Goal: Find specific page/section: Find specific page/section

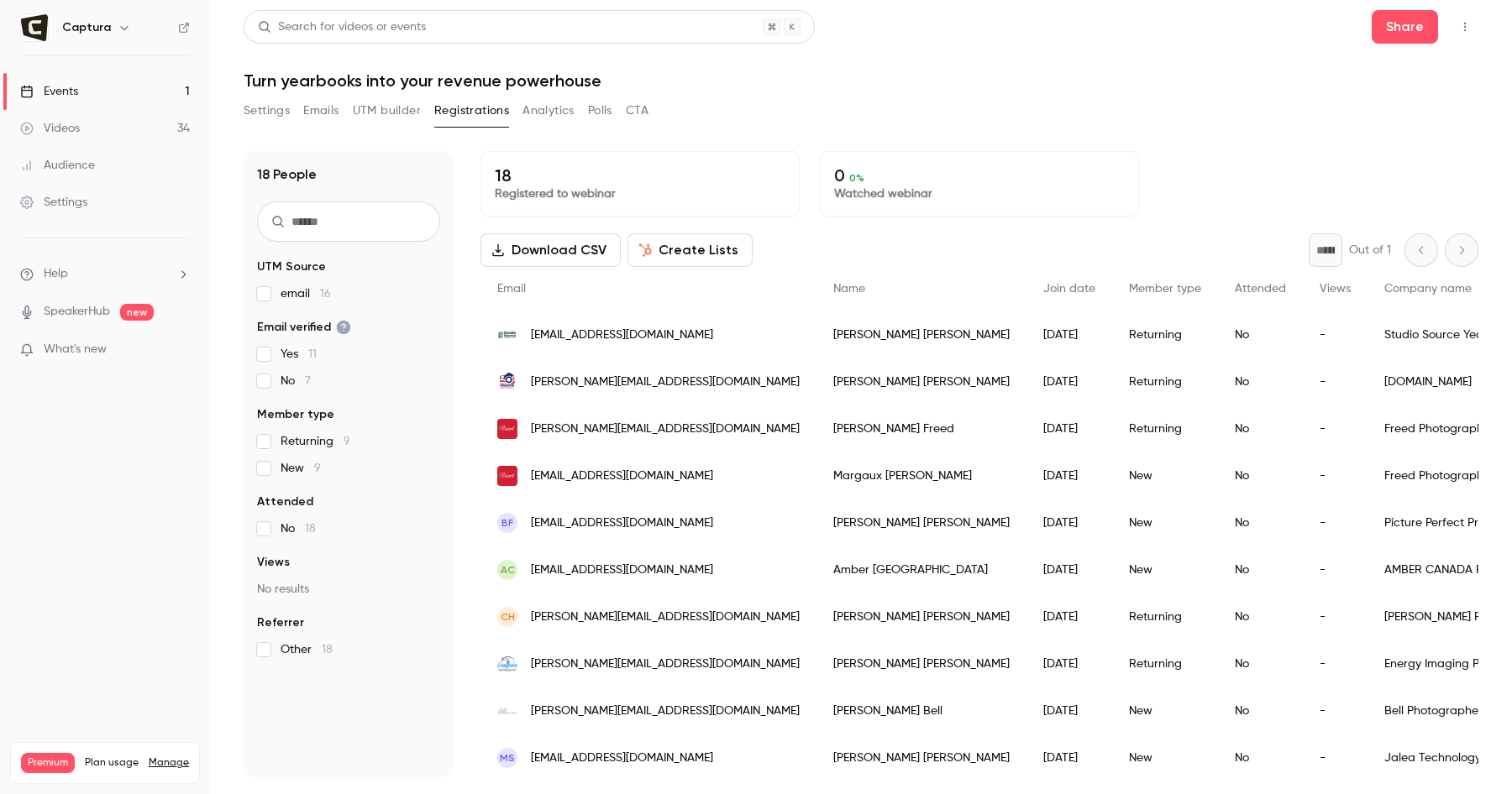
scroll to position [89, 0]
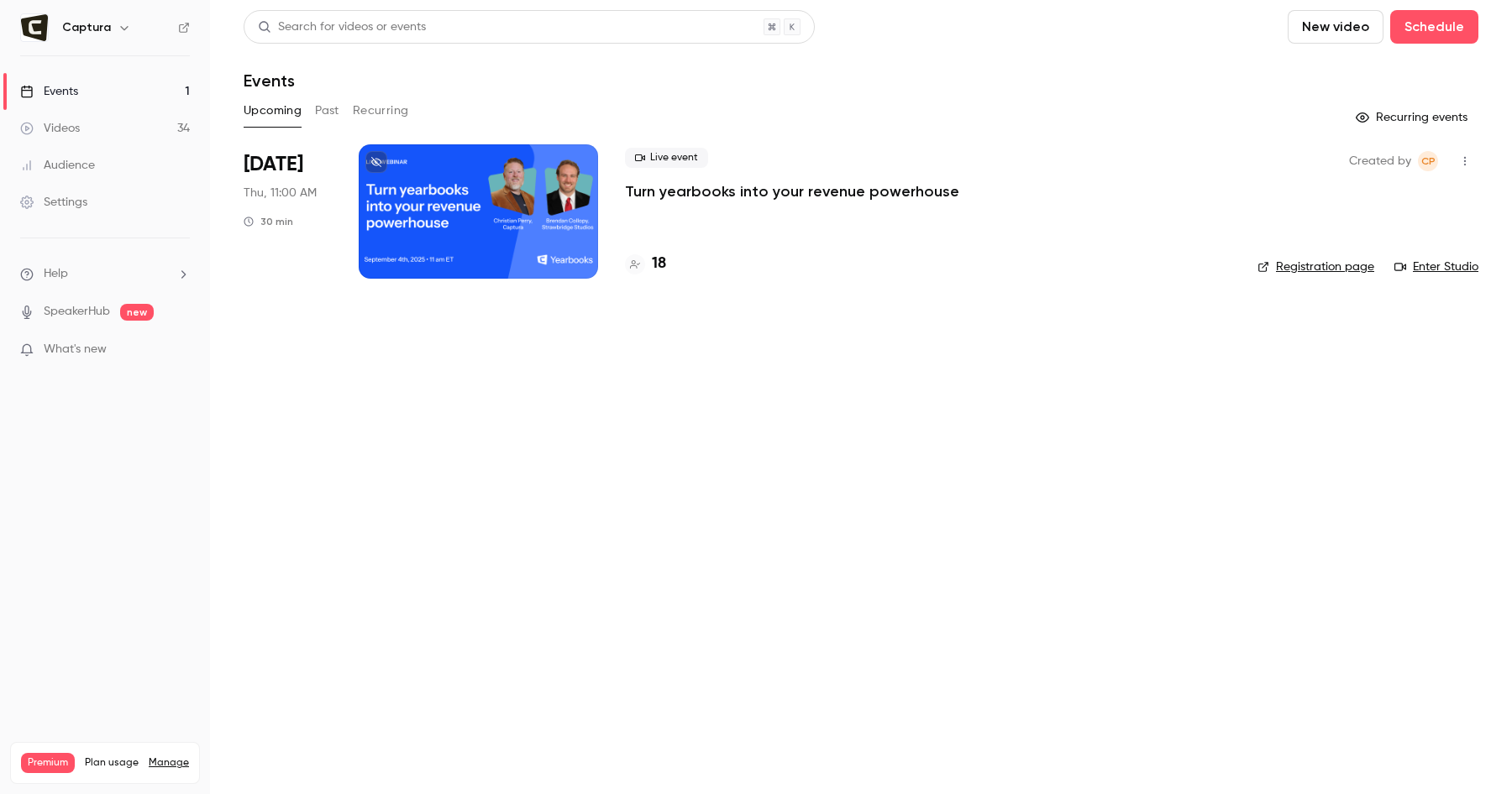
click at [70, 124] on div "Videos" at bounding box center [50, 128] width 60 height 17
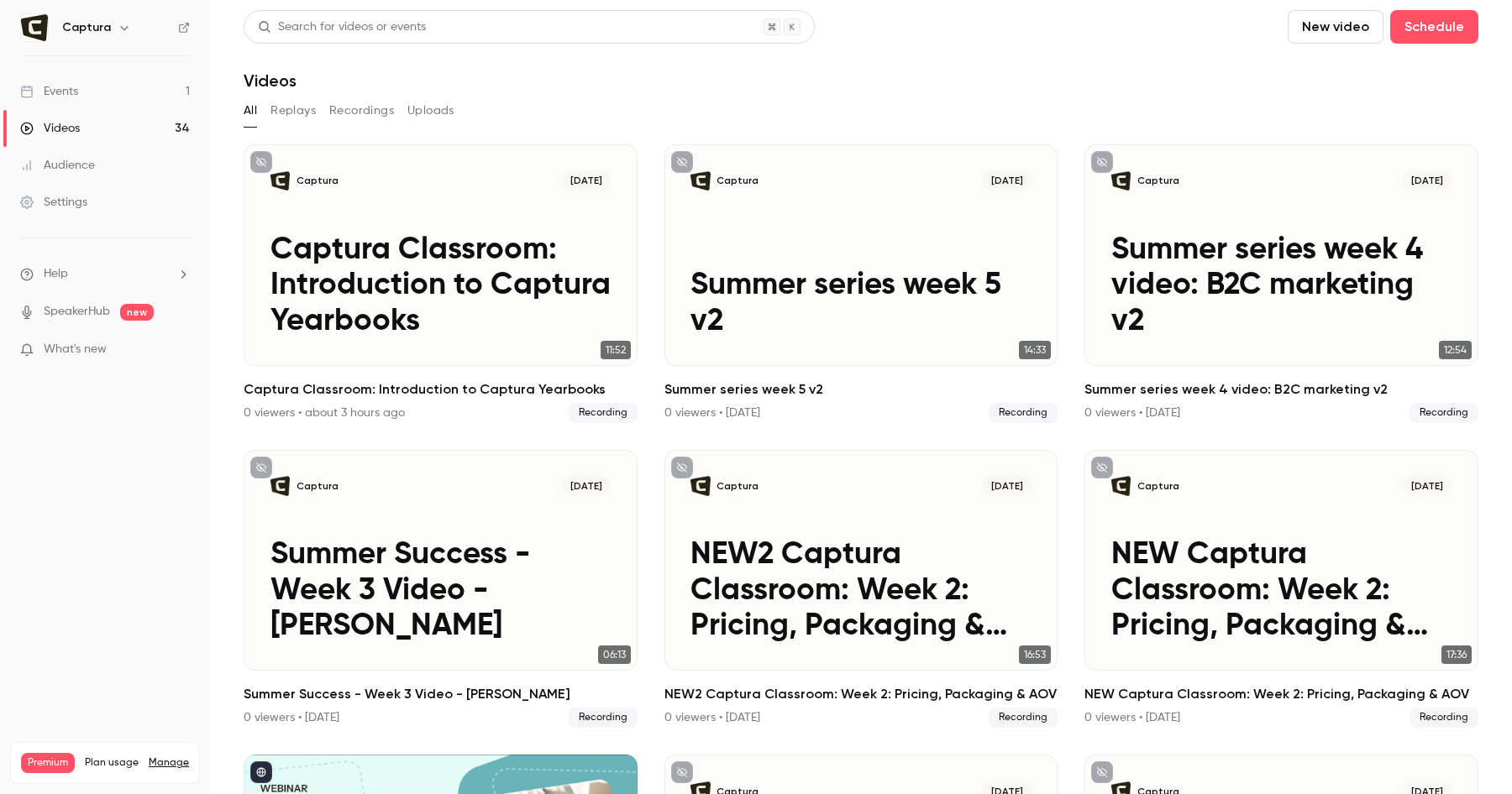
click at [69, 32] on h6 "Captura" at bounding box center [86, 27] width 49 height 17
click at [30, 28] on img at bounding box center [34, 27] width 27 height 27
click at [84, 94] on link "Events 1" at bounding box center [105, 91] width 210 height 37
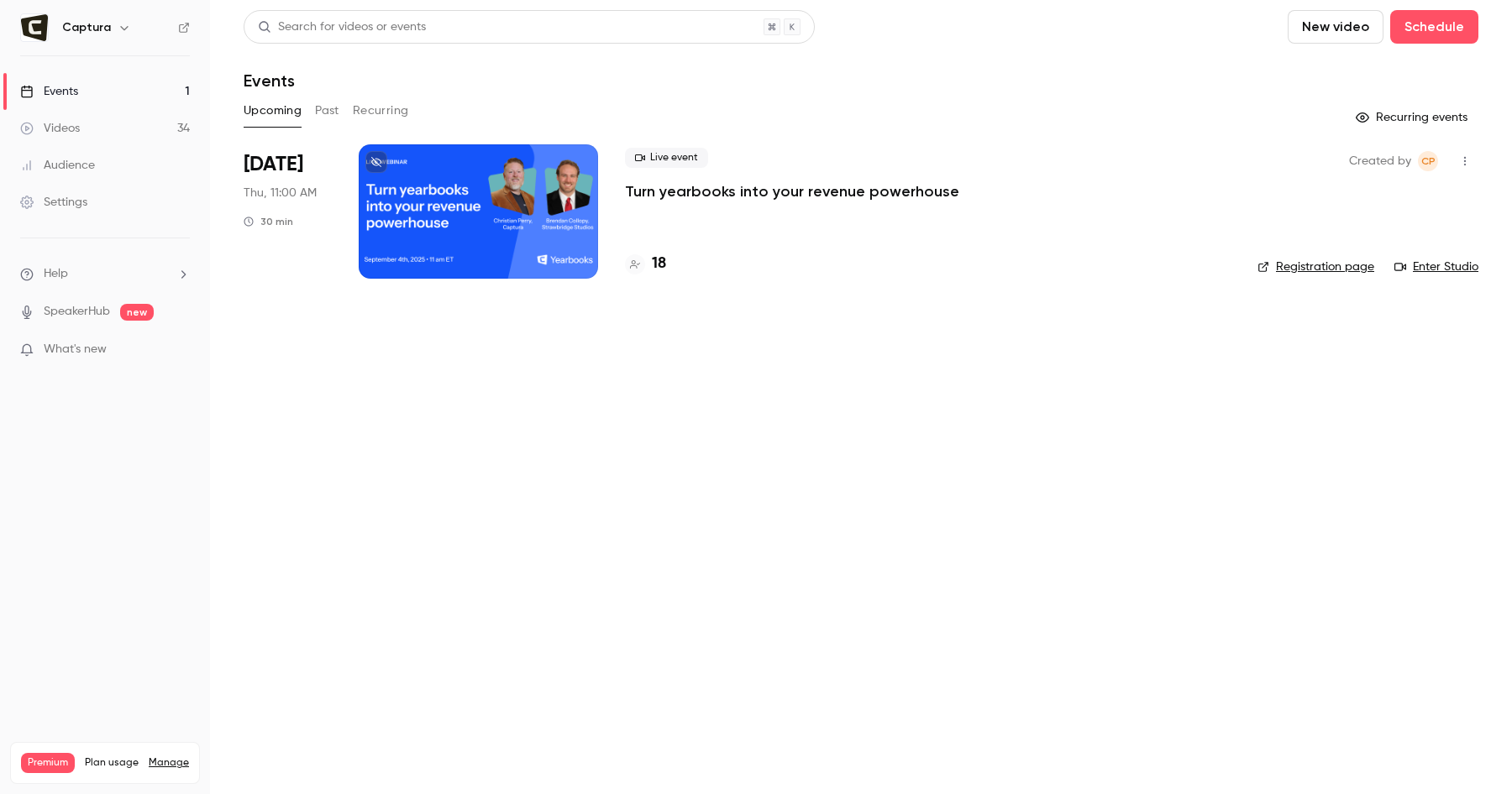
click at [1446, 264] on link "Enter Studio" at bounding box center [1436, 267] width 84 height 17
